Goal: Contribute content

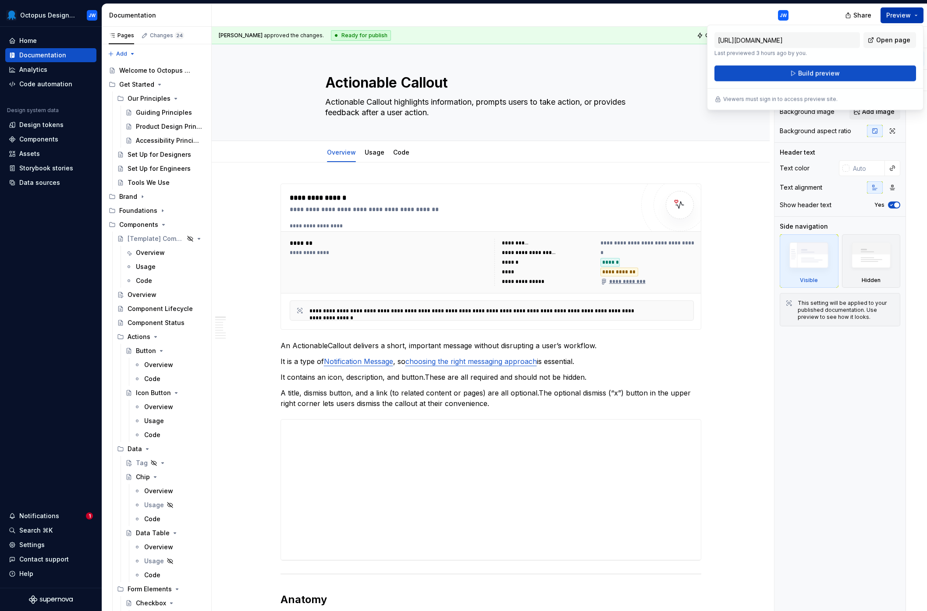
click at [918, 11] on button "Preview" at bounding box center [902, 15] width 43 height 16
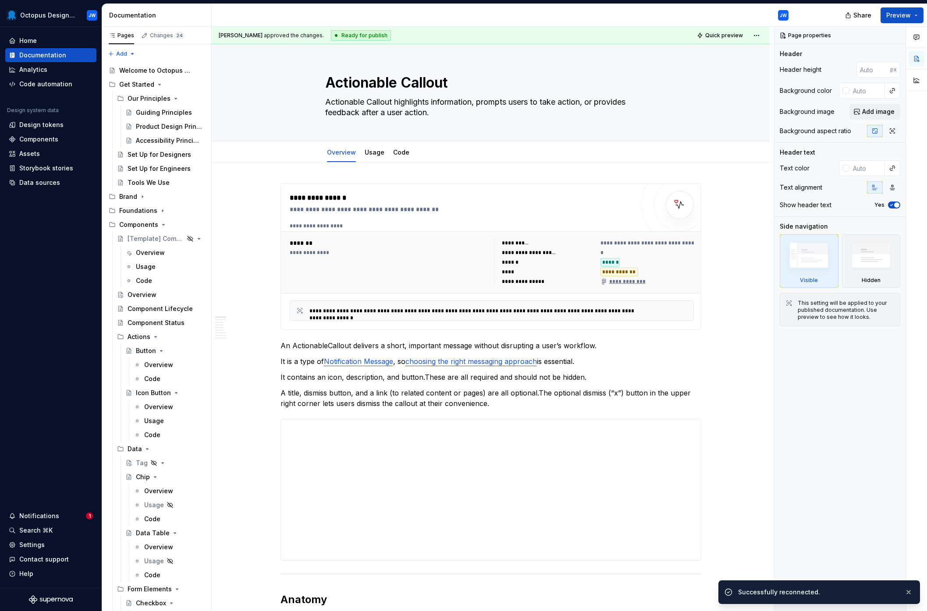
click at [337, 34] on div "Ready for publish" at bounding box center [361, 35] width 60 height 11
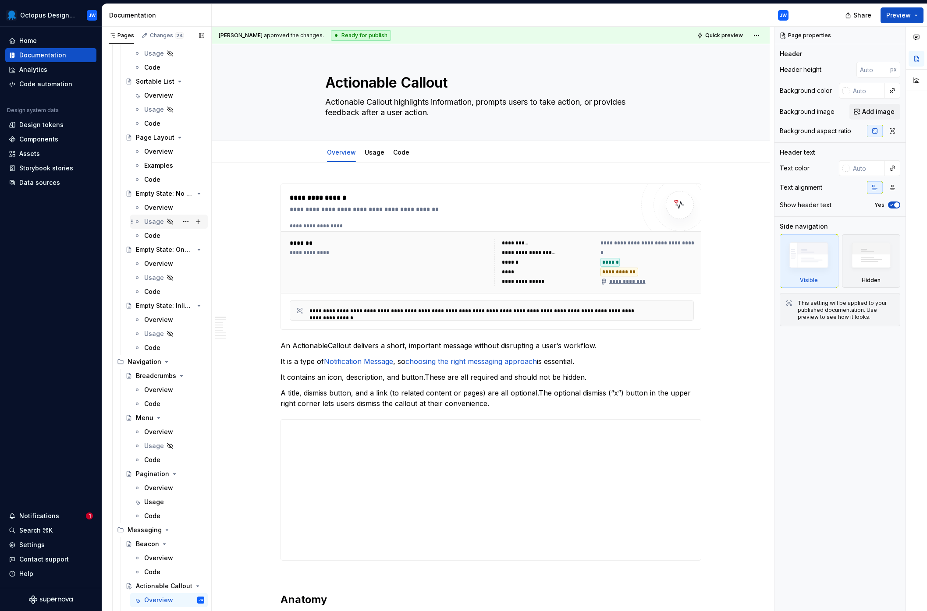
scroll to position [1534, 0]
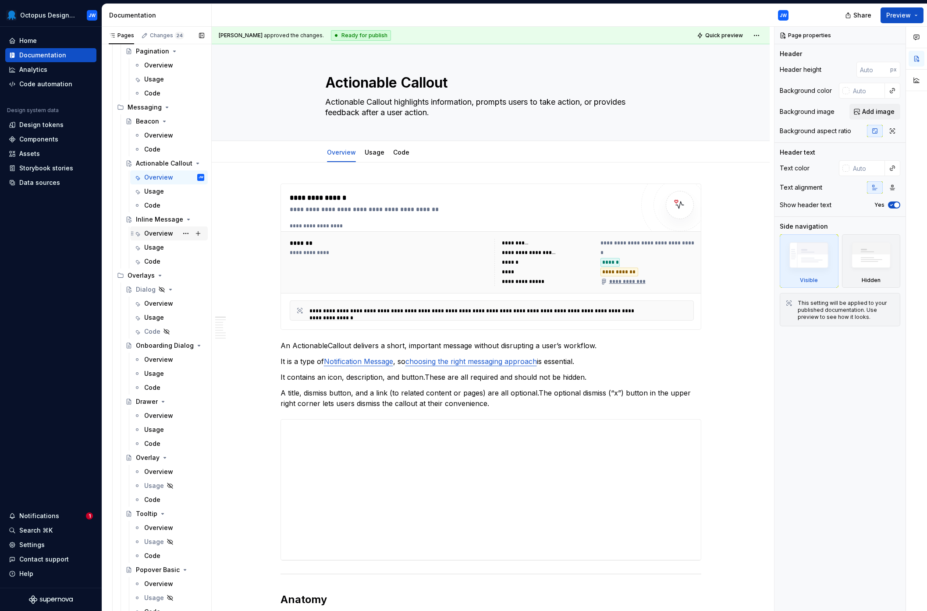
click at [161, 233] on div "Overview" at bounding box center [158, 233] width 29 height 9
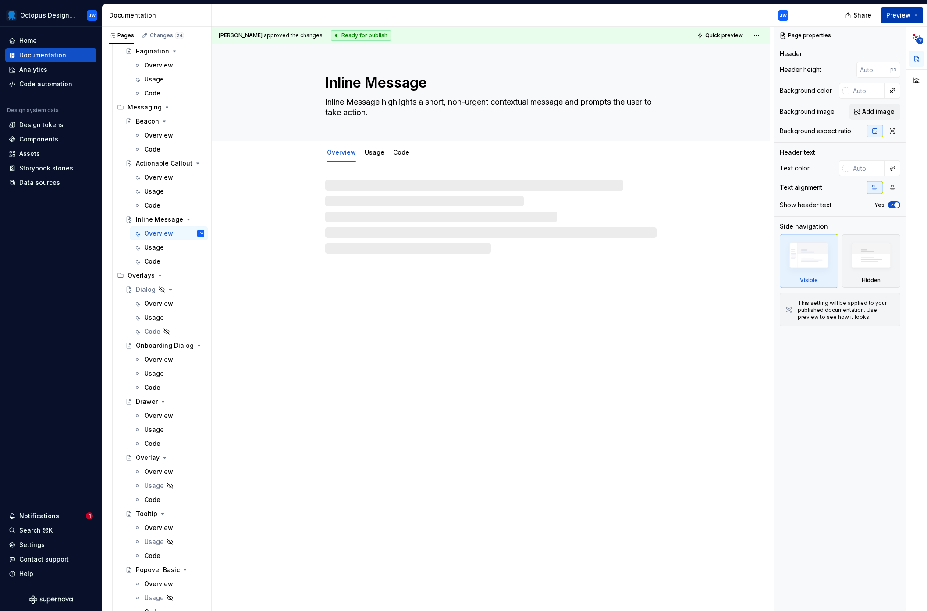
click at [917, 15] on button "Preview" at bounding box center [902, 15] width 43 height 16
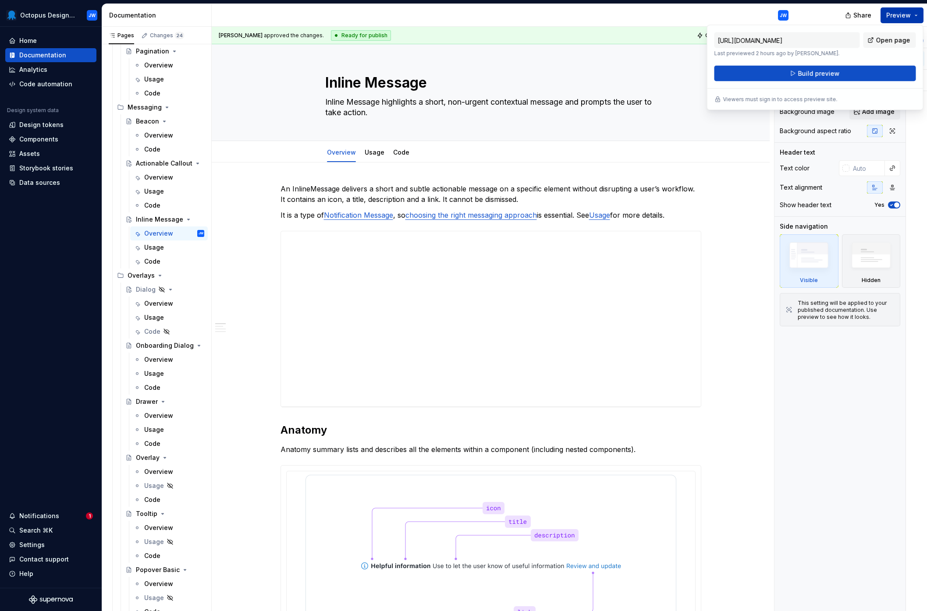
click at [914, 14] on button "Preview" at bounding box center [902, 15] width 43 height 16
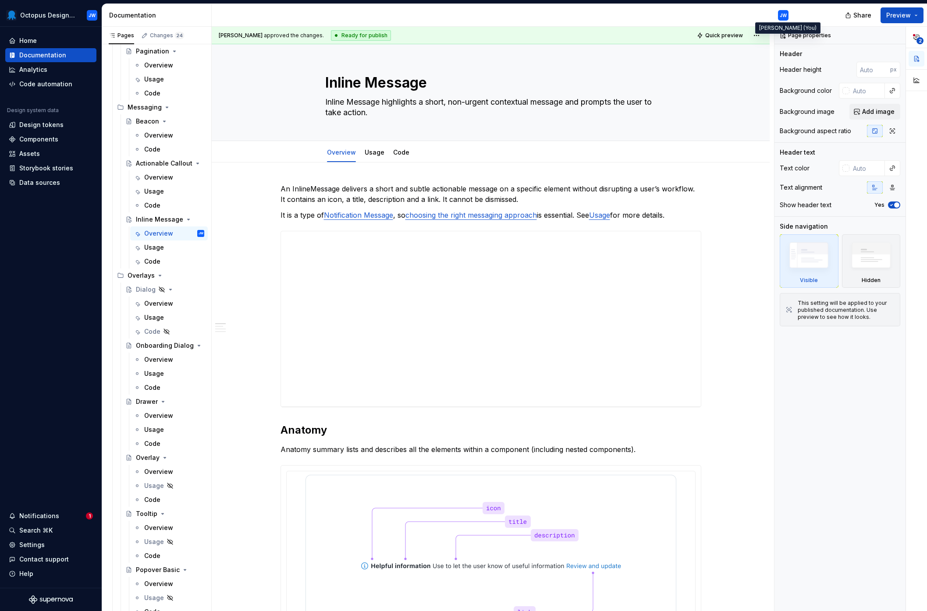
click at [784, 15] on div "JW" at bounding box center [783, 15] width 7 height 7
click at [760, 32] on html "Octopus Design System JW Home Documentation Analytics Code automation Design sy…" at bounding box center [463, 305] width 927 height 611
click at [761, 29] on html "Octopus Design System JW Home Documentation Analytics Code automation Design sy…" at bounding box center [463, 305] width 927 height 611
click at [71, 13] on html "Octopus Design System JW Home Documentation Analytics Code automation Design sy…" at bounding box center [463, 305] width 927 height 611
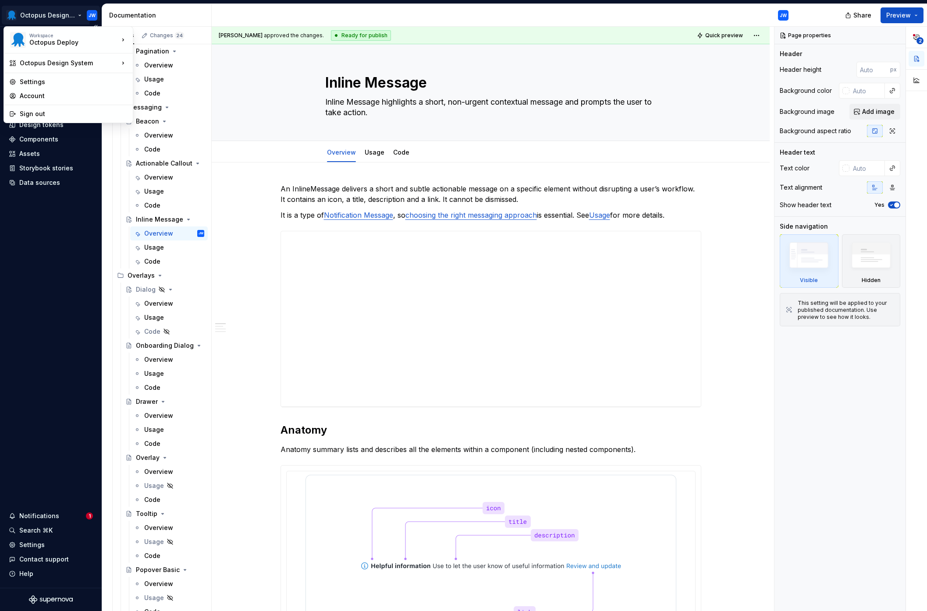
click at [71, 13] on html "Octopus Design System JW Home Documentation Analytics Code automation Design sy…" at bounding box center [463, 305] width 927 height 611
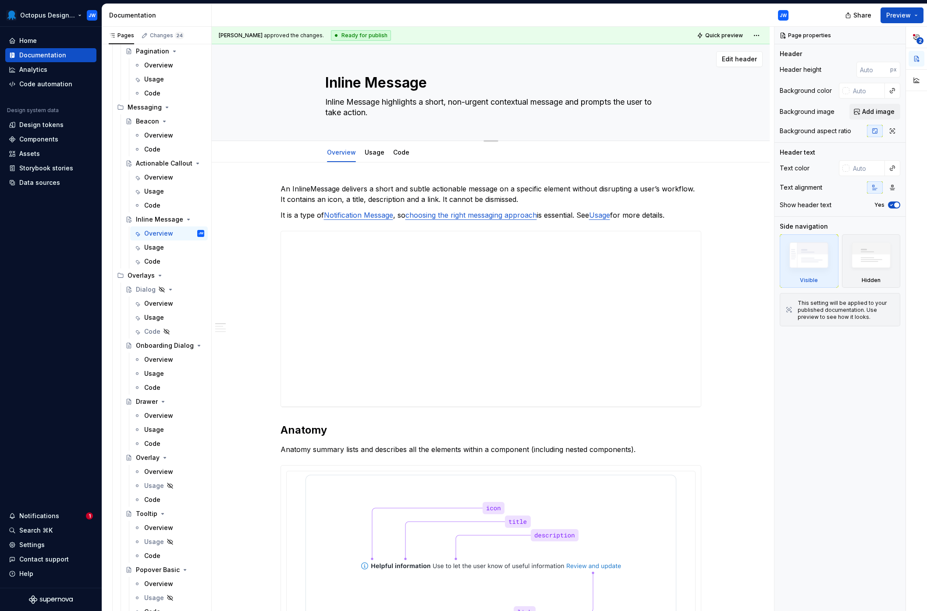
type textarea "*"
